Goal: Task Accomplishment & Management: Complete application form

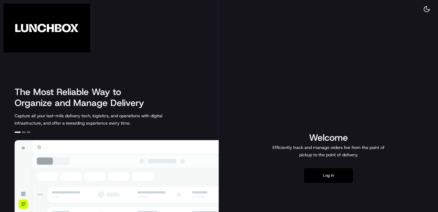
click at [328, 178] on button "Log in" at bounding box center [328, 175] width 49 height 15
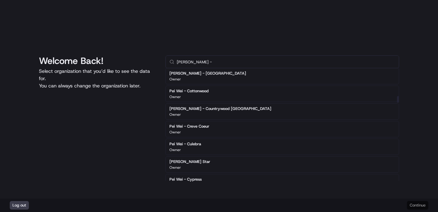
scroll to position [478, 0]
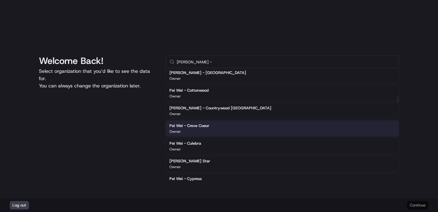
type input "pei wei -"
click at [199, 130] on div "Owner" at bounding box center [189, 131] width 40 height 5
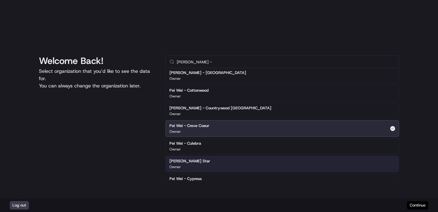
click at [417, 203] on button "Continue" at bounding box center [417, 205] width 21 height 9
